Goal: Transaction & Acquisition: Subscribe to service/newsletter

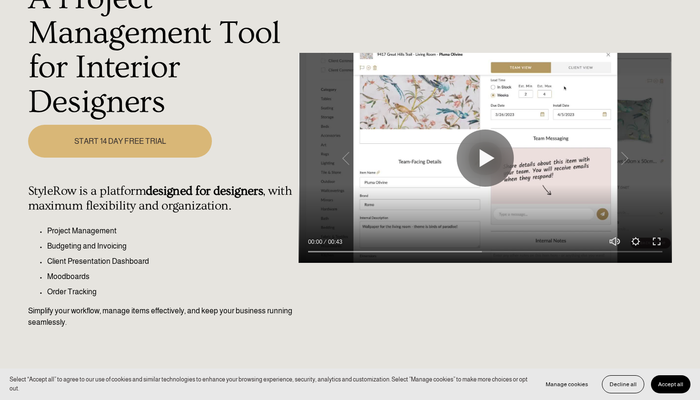
scroll to position [112, 0]
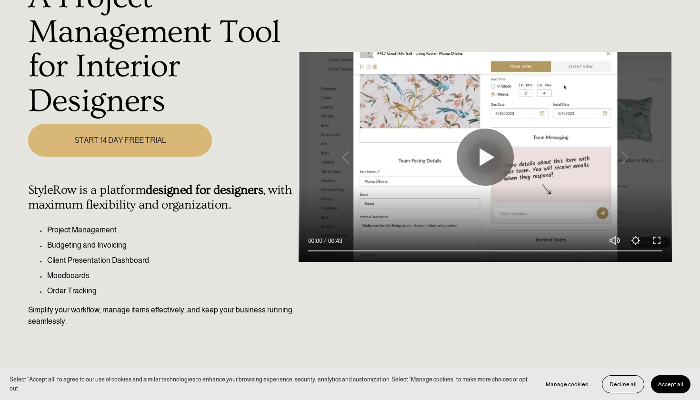
click at [181, 145] on link "START 14 DAY FREE TRIAL" at bounding box center [120, 140] width 184 height 33
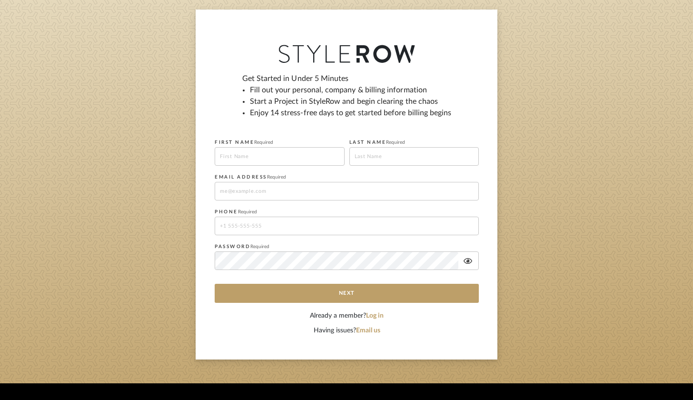
scroll to position [67, 0]
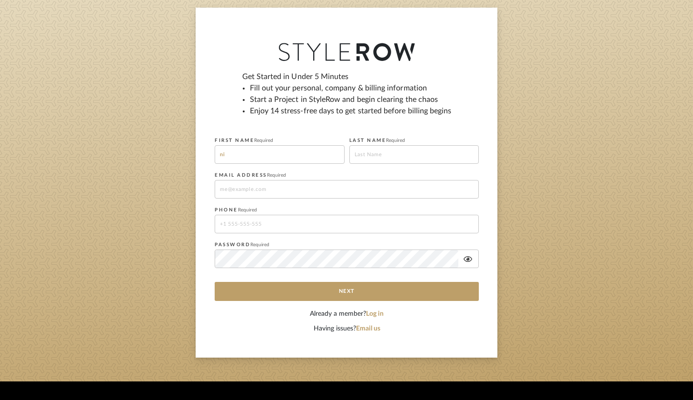
type input "n"
type input "Nikkia"
type input "d"
type input "Dixon"
type input "nikkiarivera@yahoo.com"
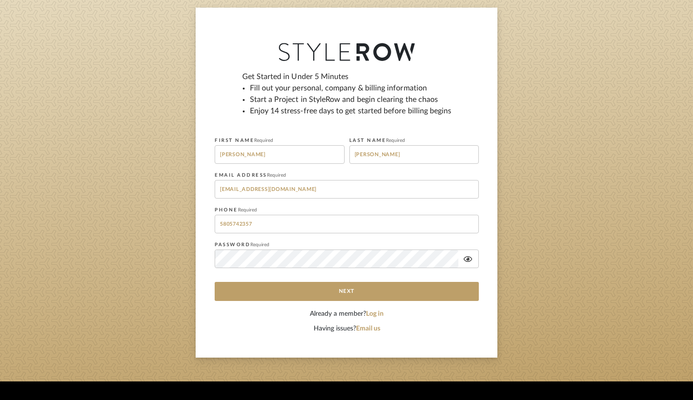
type input "5805742357"
click at [246, 260] on form "FIRST NAME Required Nikkia LAST NAME Required Dixon EMAIL ADDRESS Required nikk…" at bounding box center [347, 203] width 264 height 148
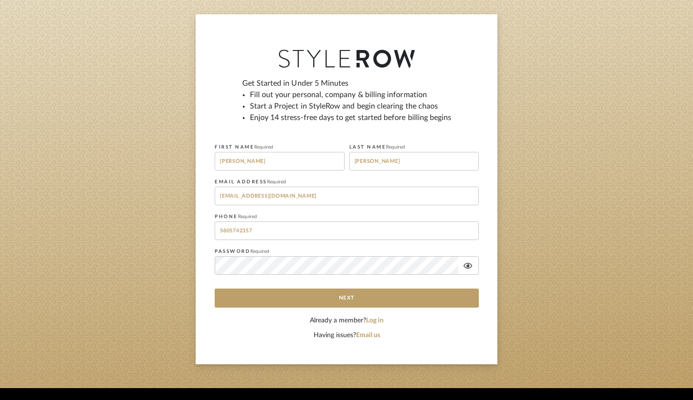
scroll to position [62, 0]
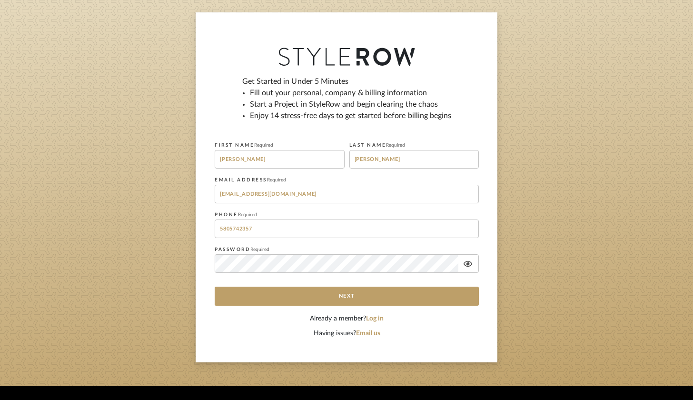
click at [467, 266] on icon at bounding box center [468, 264] width 9 height 6
click at [467, 266] on icon at bounding box center [468, 264] width 10 height 8
click at [469, 266] on icon at bounding box center [468, 264] width 9 height 6
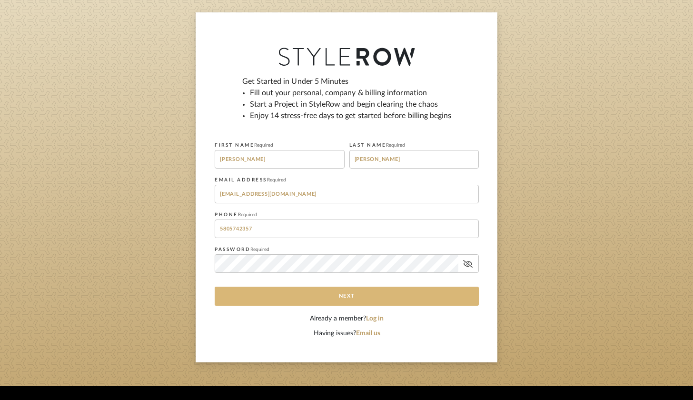
click at [403, 296] on button "Next" at bounding box center [347, 296] width 264 height 19
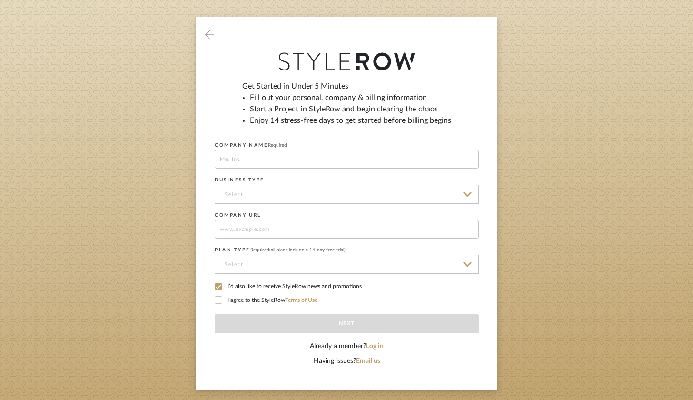
scroll to position [60, 0]
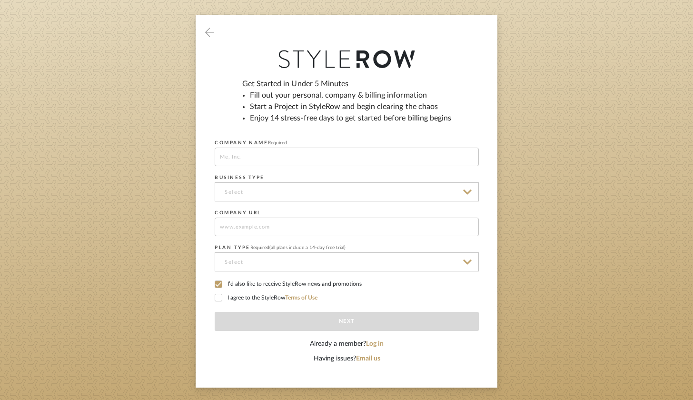
click at [220, 297] on icon at bounding box center [218, 297] width 7 height 7
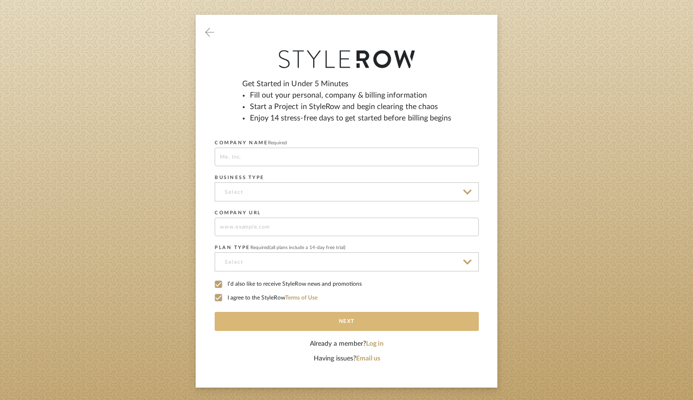
click at [265, 318] on button "Next" at bounding box center [347, 321] width 264 height 19
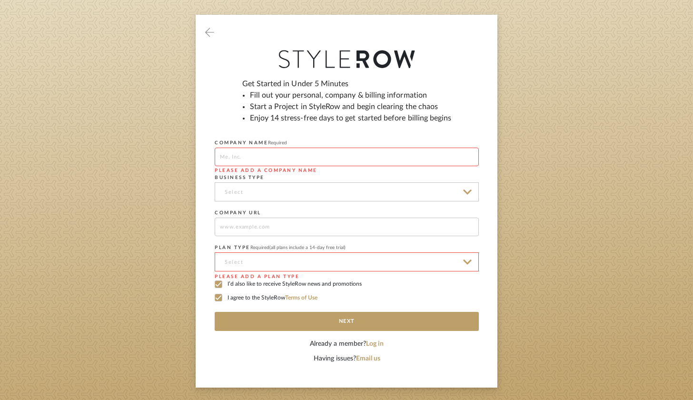
click at [303, 160] on input at bounding box center [347, 157] width 264 height 19
type input "Haven Place Design"
click at [307, 190] on input at bounding box center [347, 191] width 264 height 19
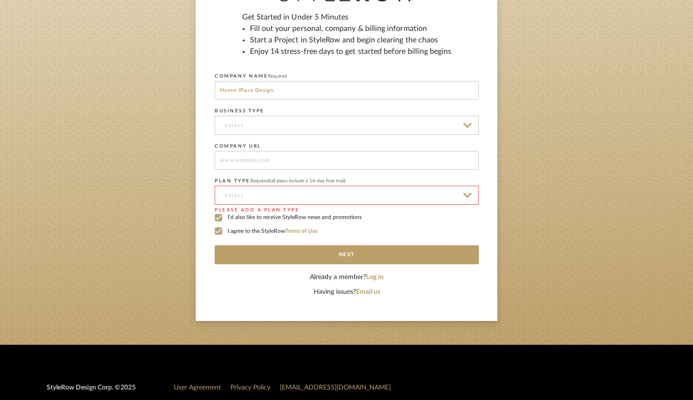
scroll to position [130, 0]
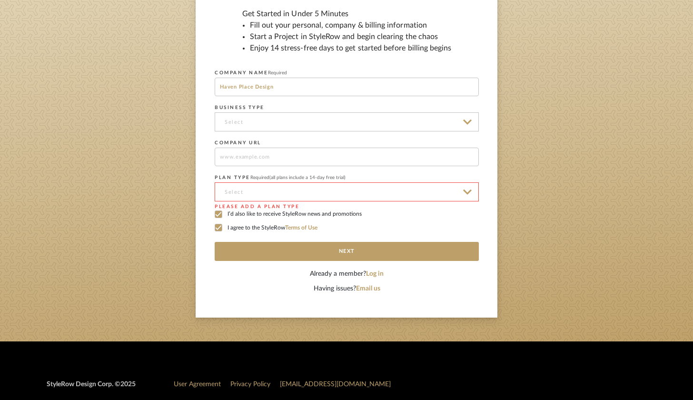
click at [302, 120] on input at bounding box center [347, 121] width 264 height 19
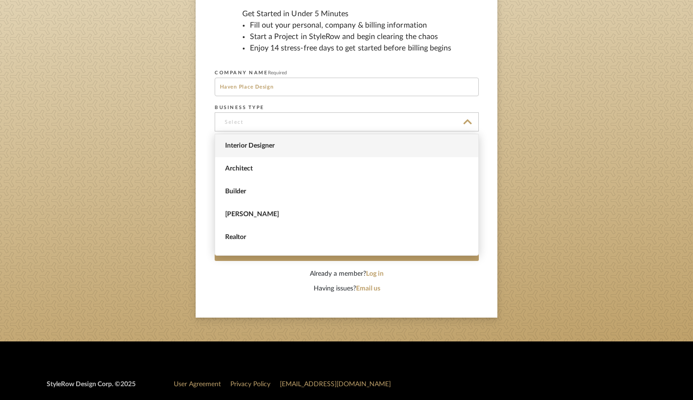
click at [291, 143] on span "Interior Designer" at bounding box center [348, 146] width 246 height 8
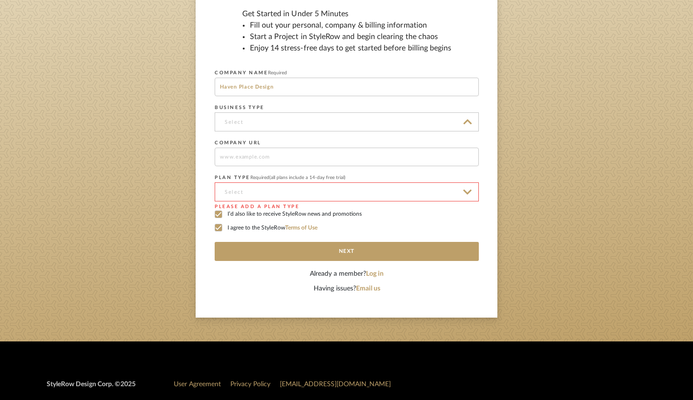
type input "Interior Designer"
click at [264, 191] on input at bounding box center [347, 191] width 264 height 19
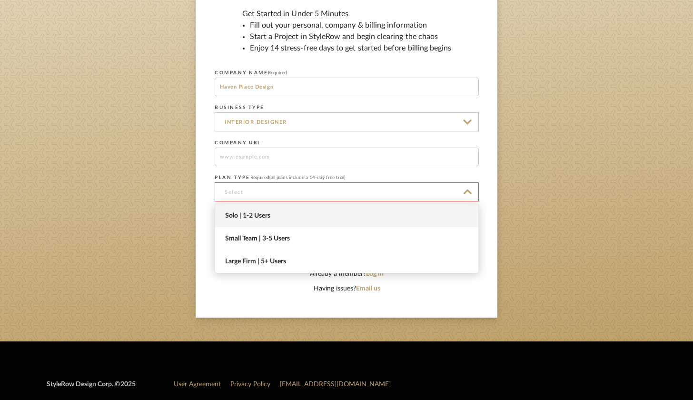
click at [259, 213] on span "Solo | 1-2 Users" at bounding box center [348, 216] width 246 height 8
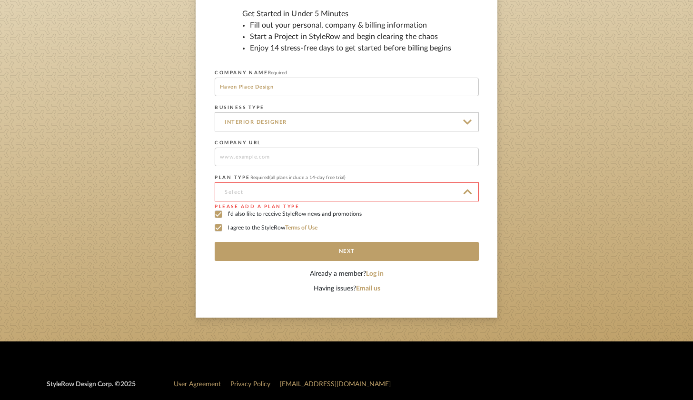
type input "Solo | 1-2 Users"
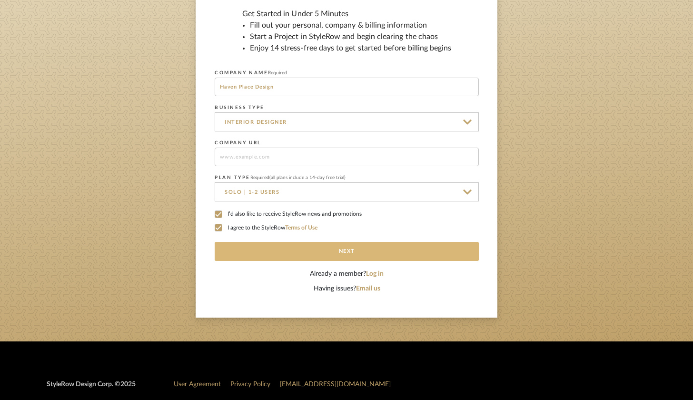
click at [302, 254] on button "Next" at bounding box center [347, 251] width 264 height 19
